Goal: Task Accomplishment & Management: Use online tool/utility

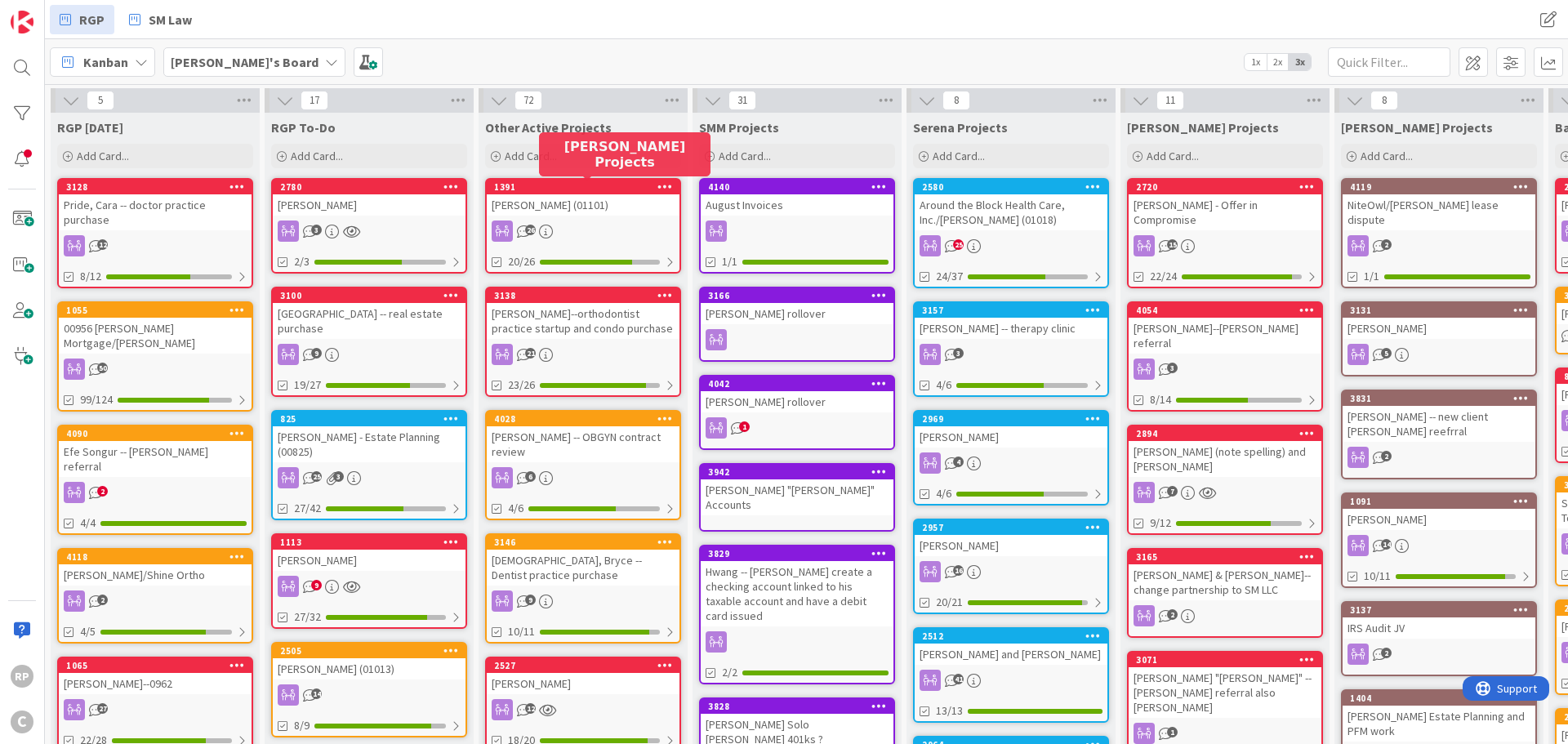
click at [569, 188] on div "1391" at bounding box center [586, 187] width 185 height 12
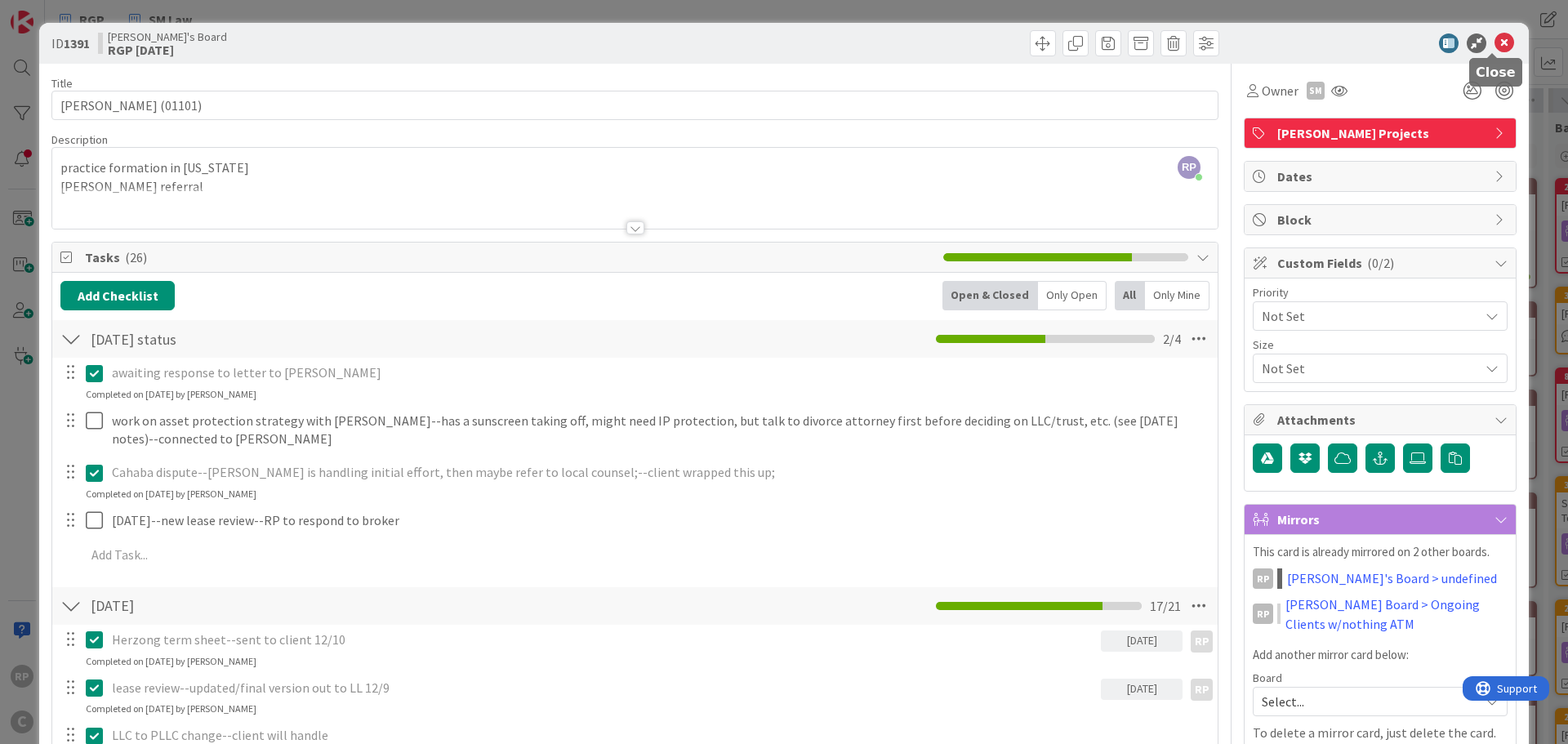
click at [1495, 42] on icon at bounding box center [1505, 44] width 20 height 20
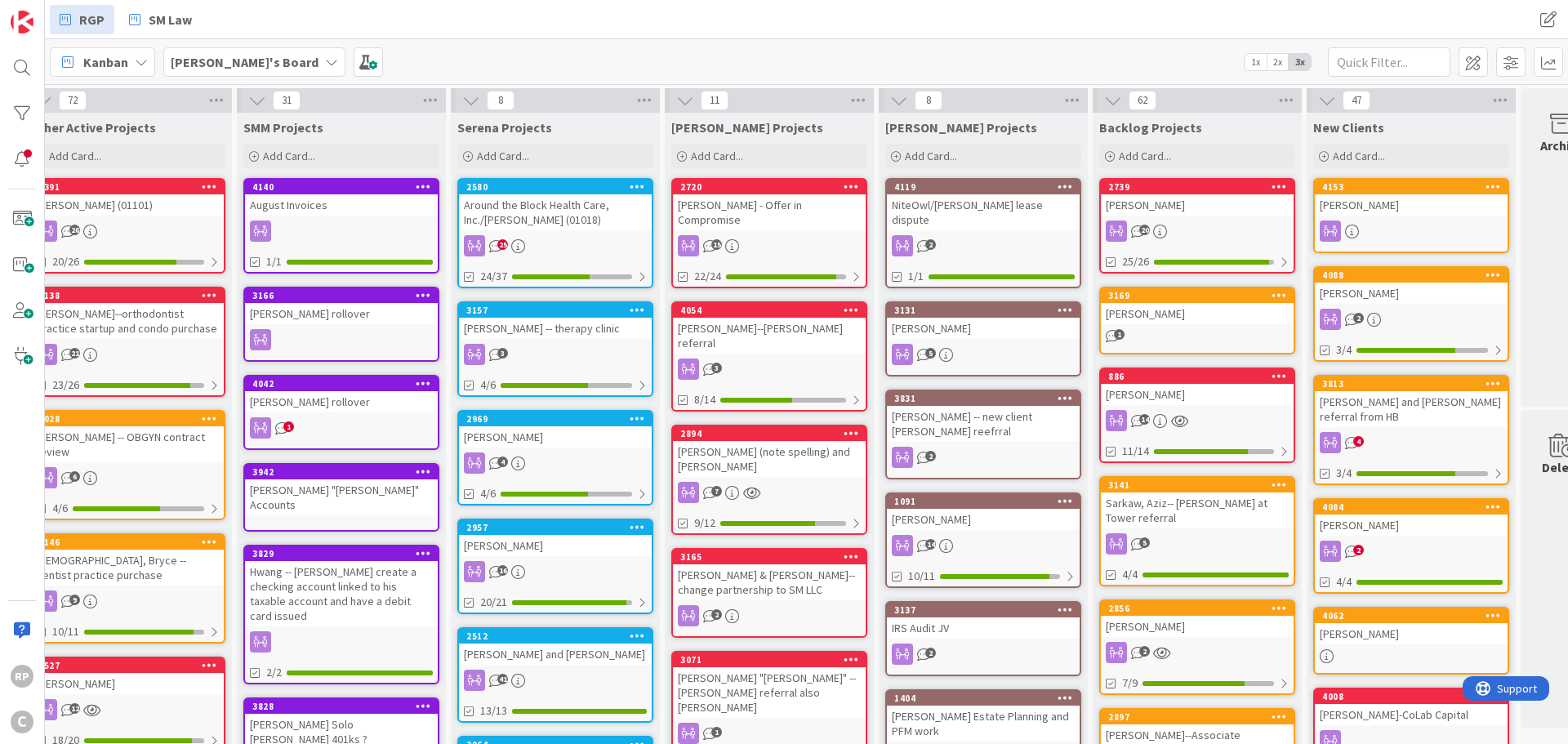
scroll to position [0, 507]
